Goal: Information Seeking & Learning: Learn about a topic

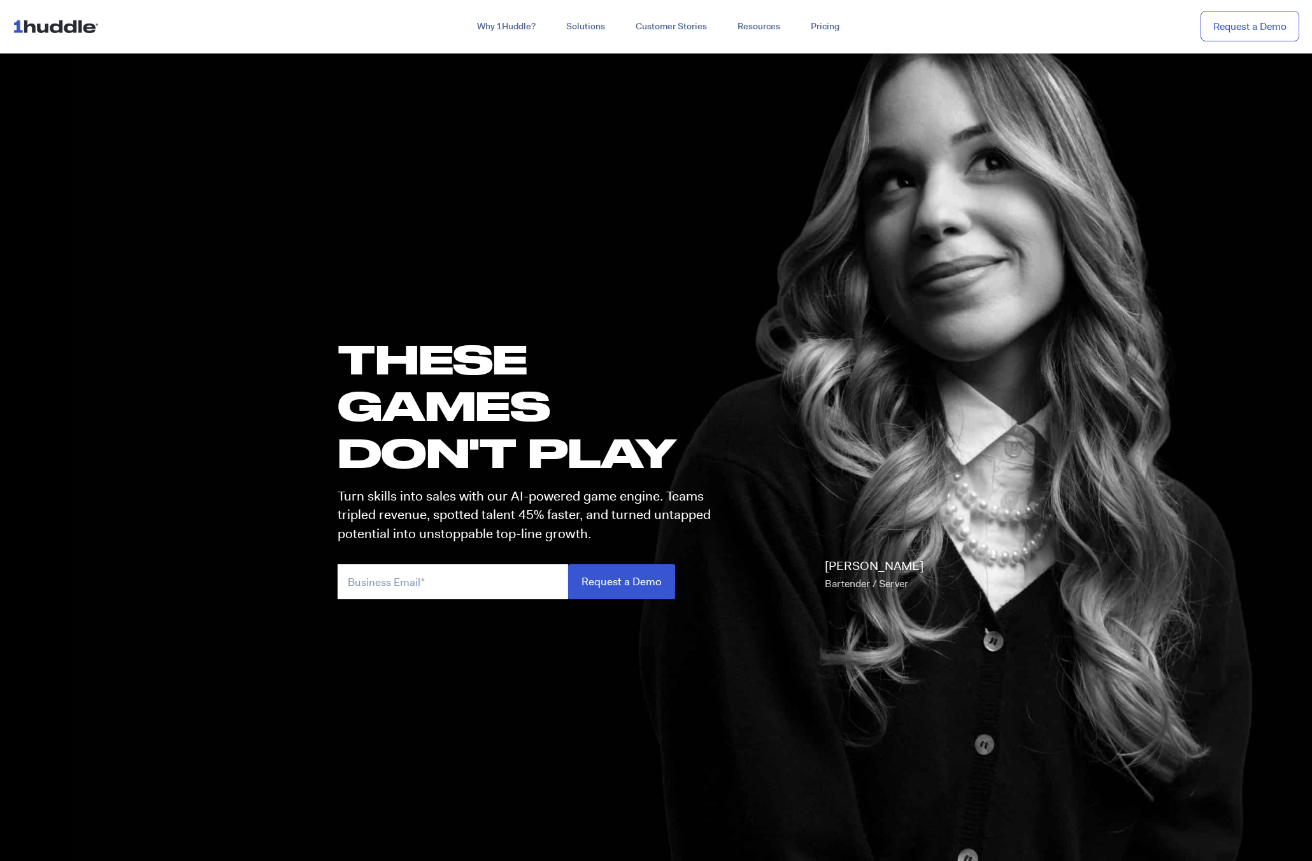
scroll to position [18, 0]
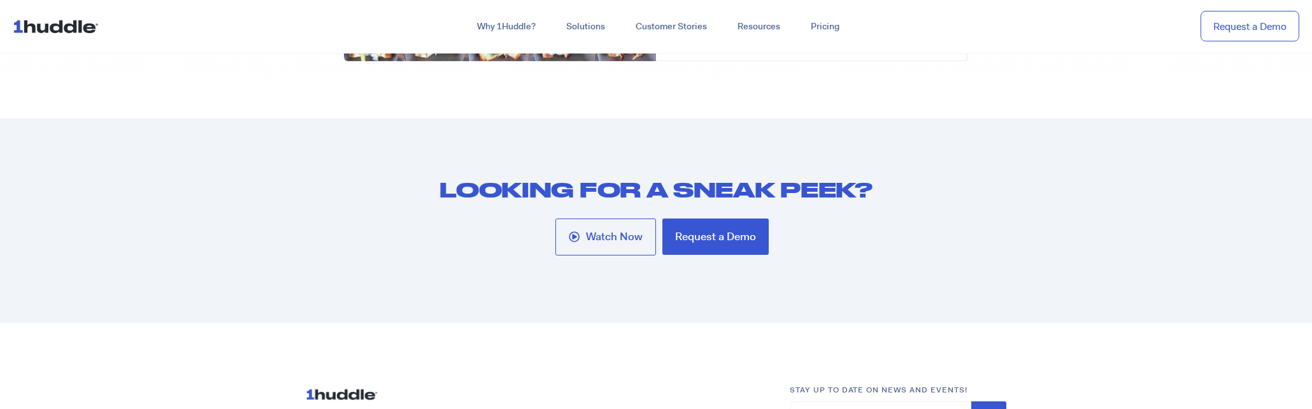
scroll to position [6435, 0]
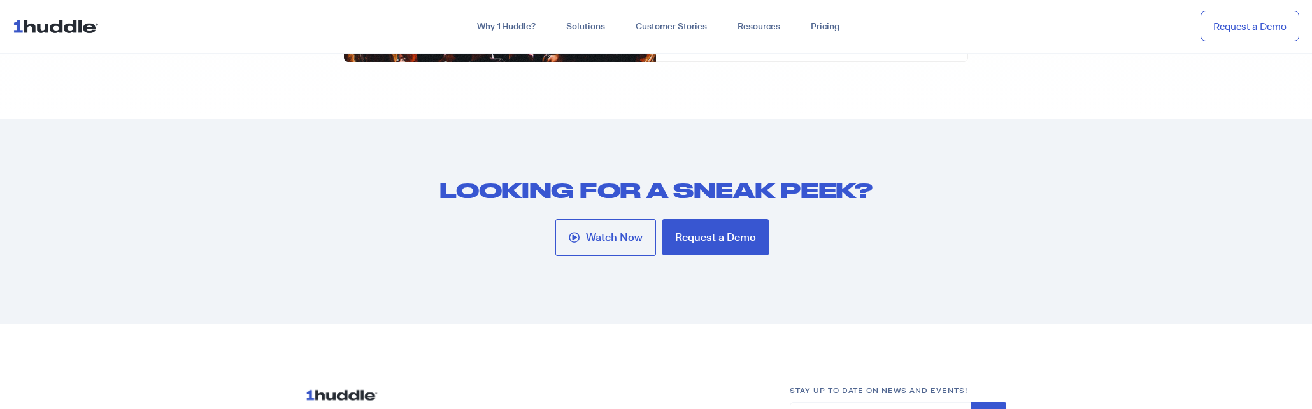
click at [164, 289] on section "Looking for a sneak peek? Watch Now Request a Demo" at bounding box center [656, 221] width 1312 height 205
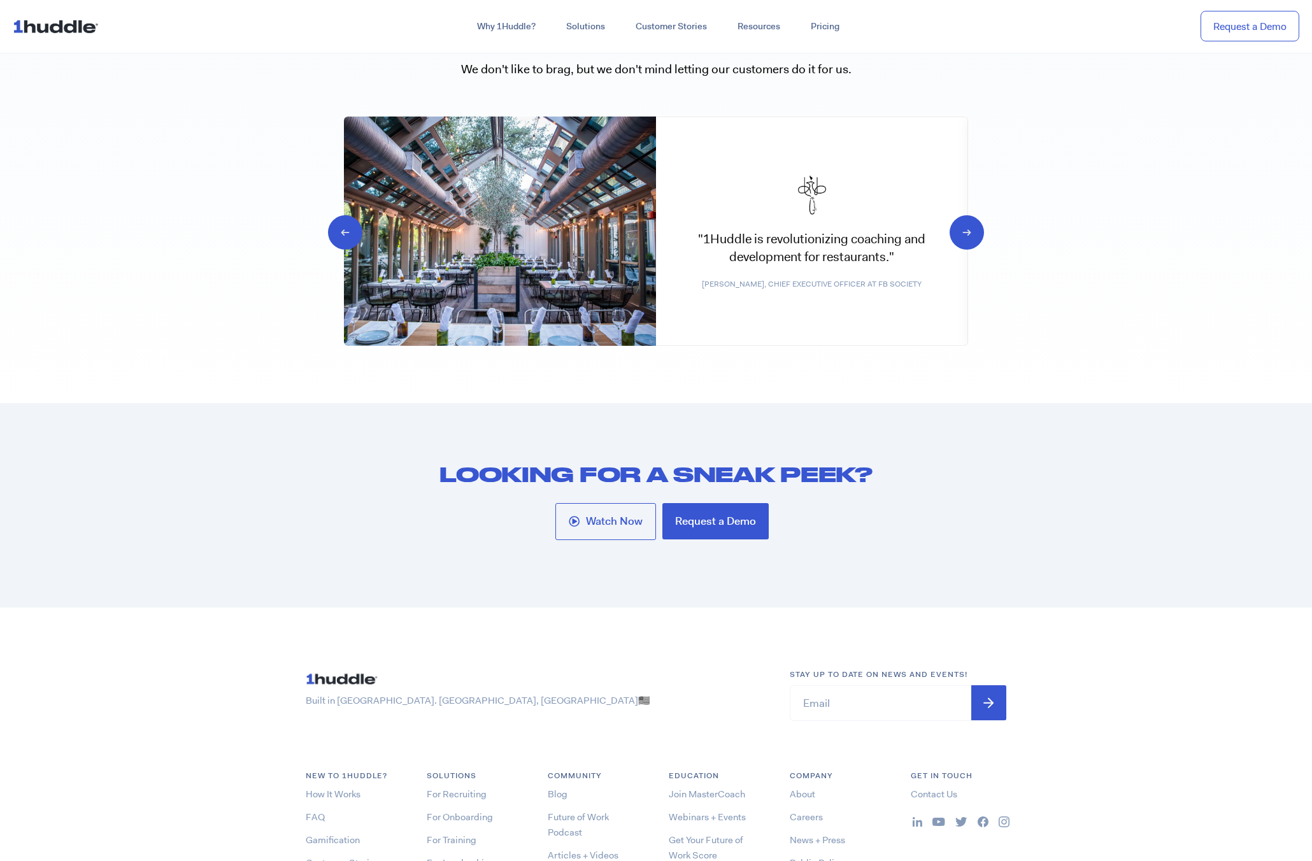
scroll to position [6545, 0]
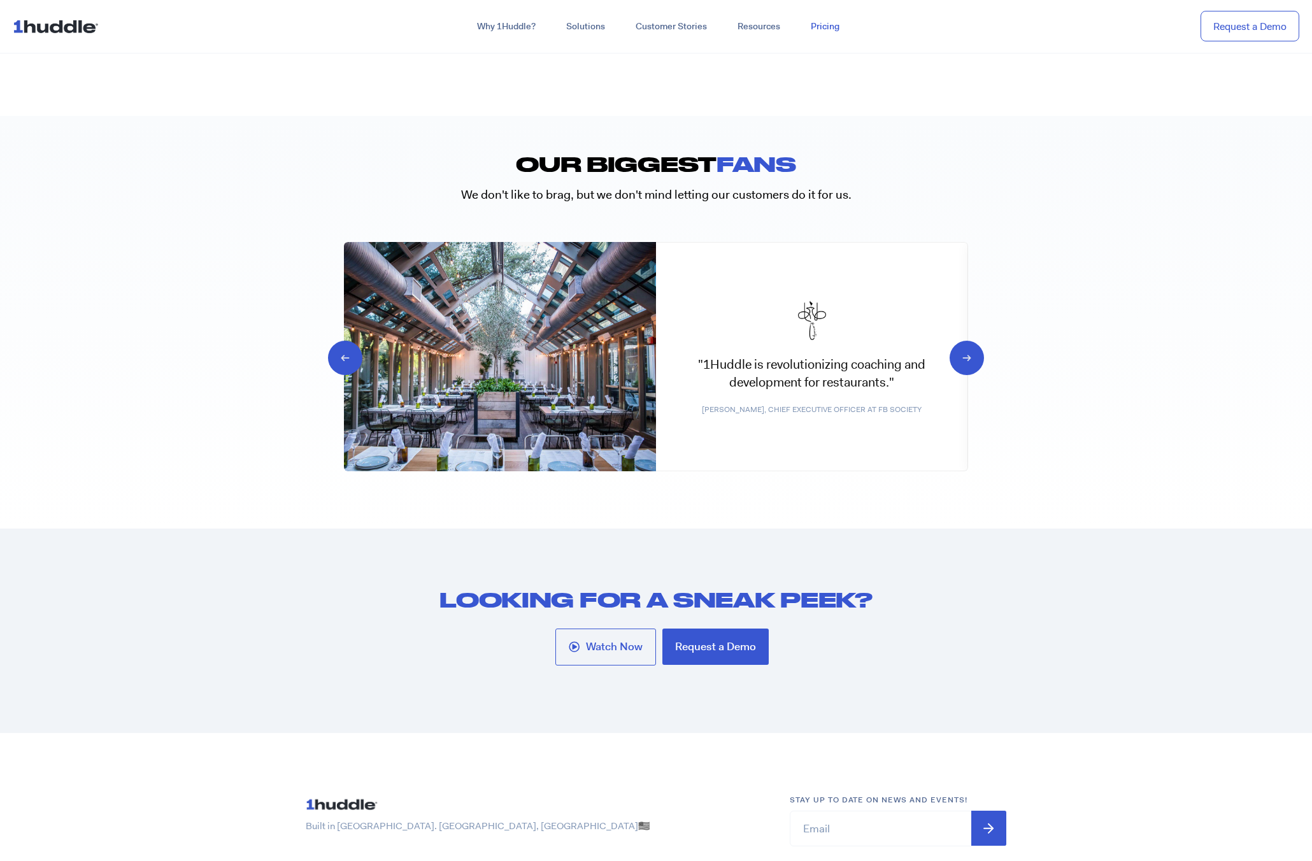
click at [829, 34] on link "Pricing" at bounding box center [825, 26] width 59 height 23
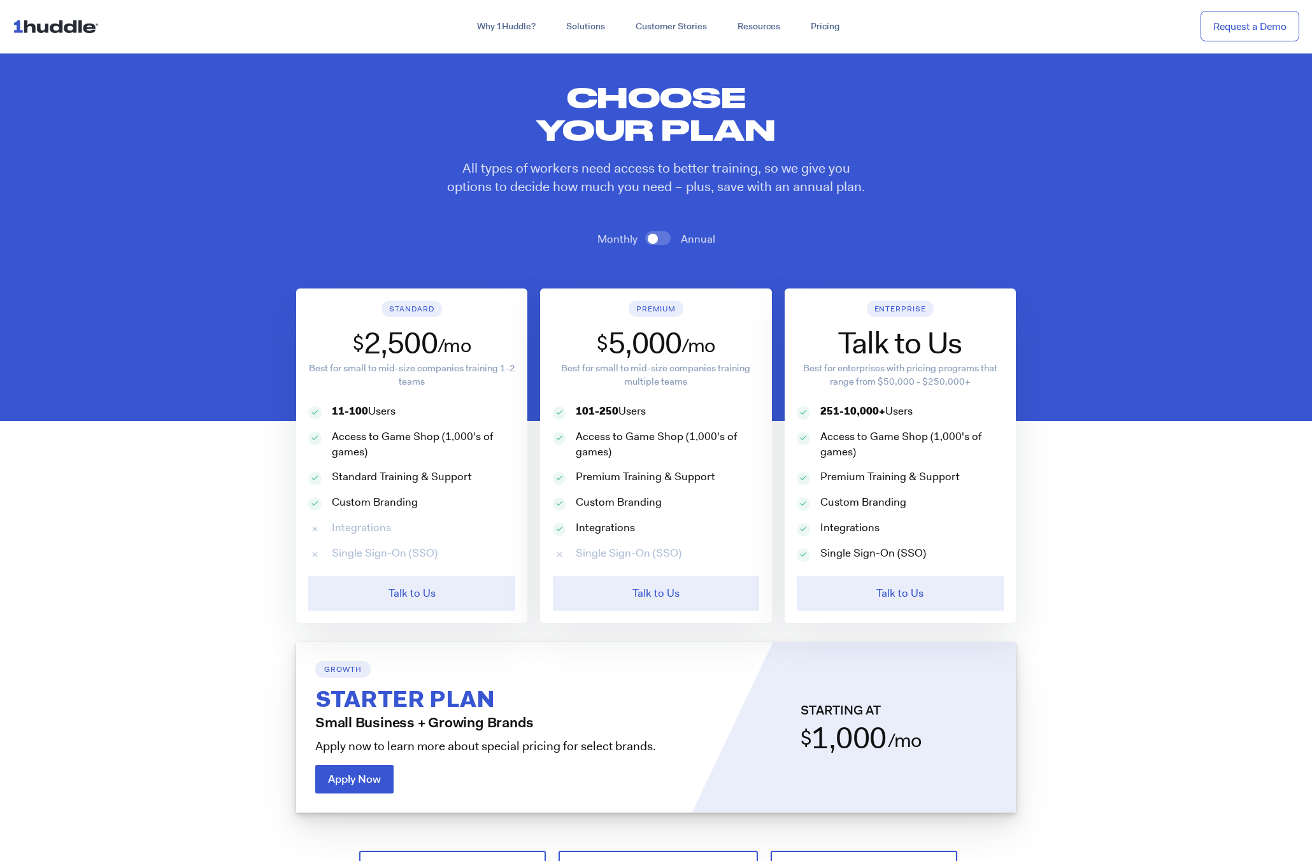
scroll to position [706, 0]
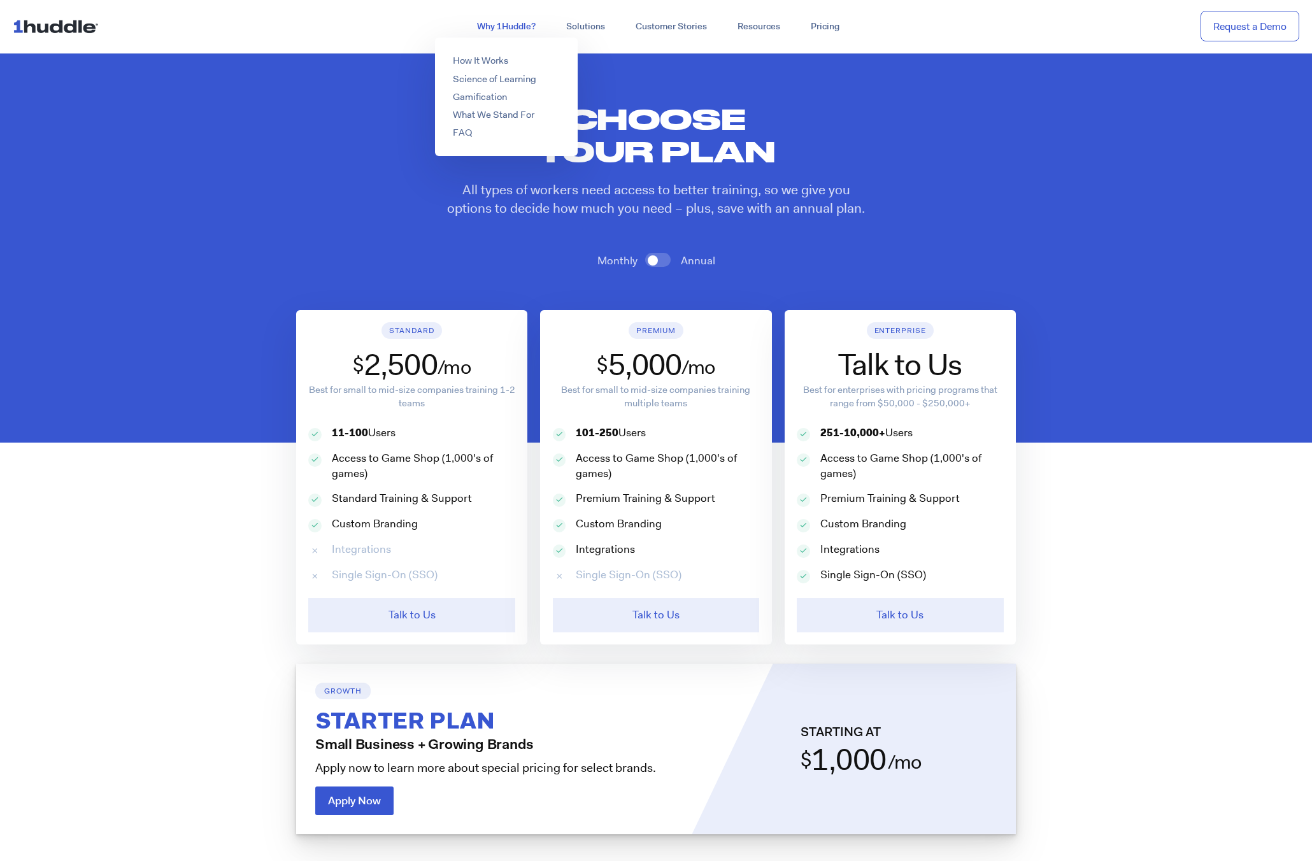
click at [491, 23] on link "Why 1Huddle?" at bounding box center [506, 26] width 89 height 23
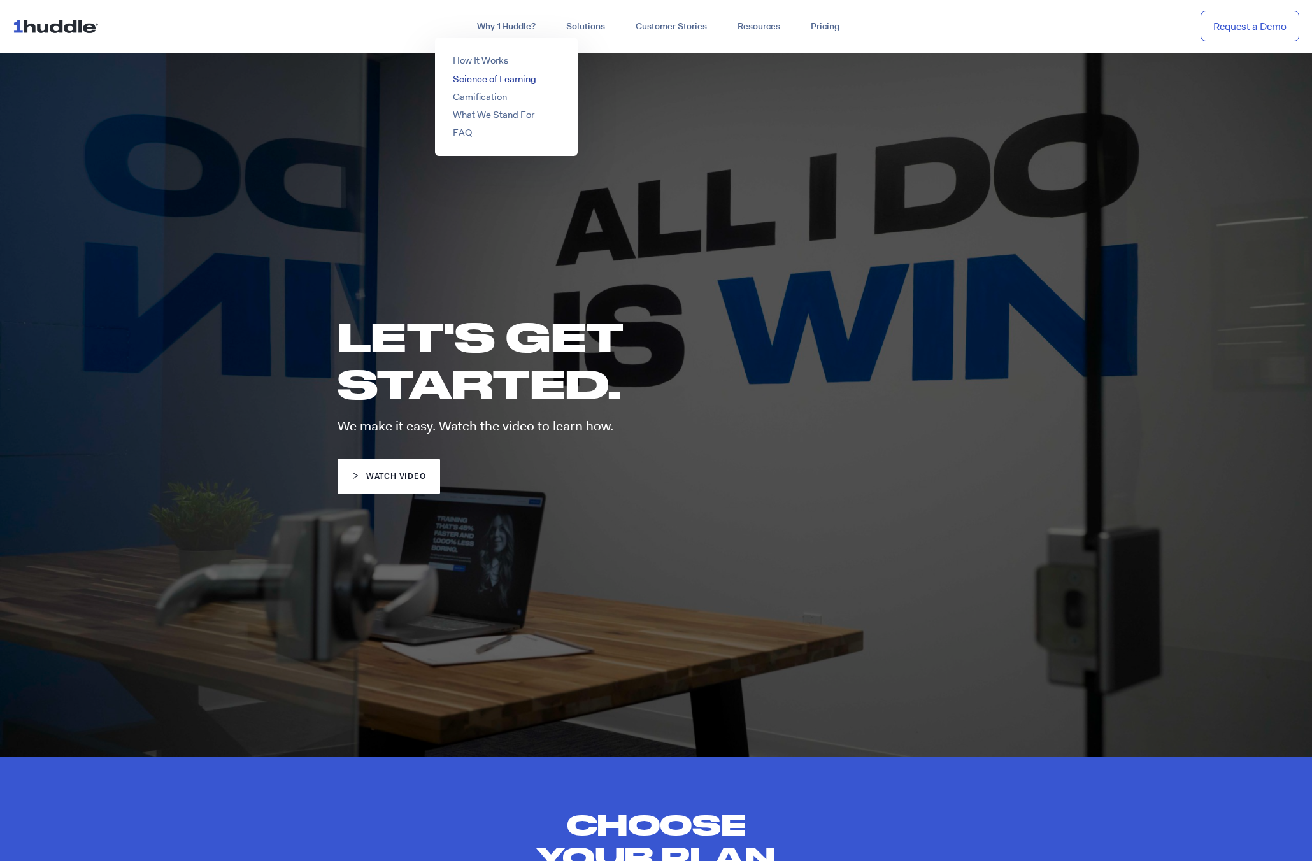
click at [482, 78] on link "Science of Learning" at bounding box center [494, 79] width 83 height 13
